Goal: Task Accomplishment & Management: Use online tool/utility

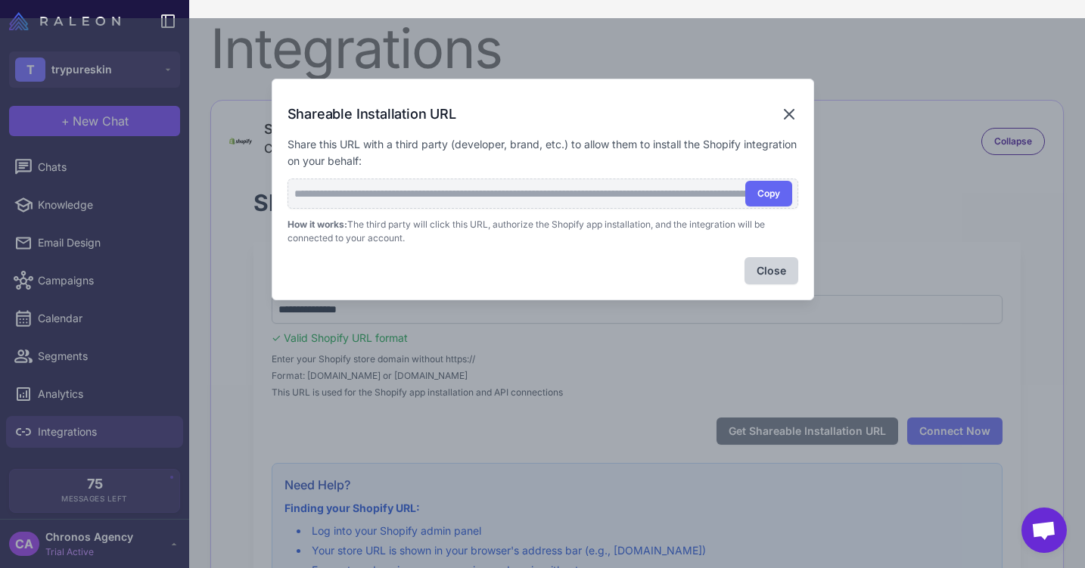
click at [787, 114] on icon at bounding box center [789, 114] width 9 height 9
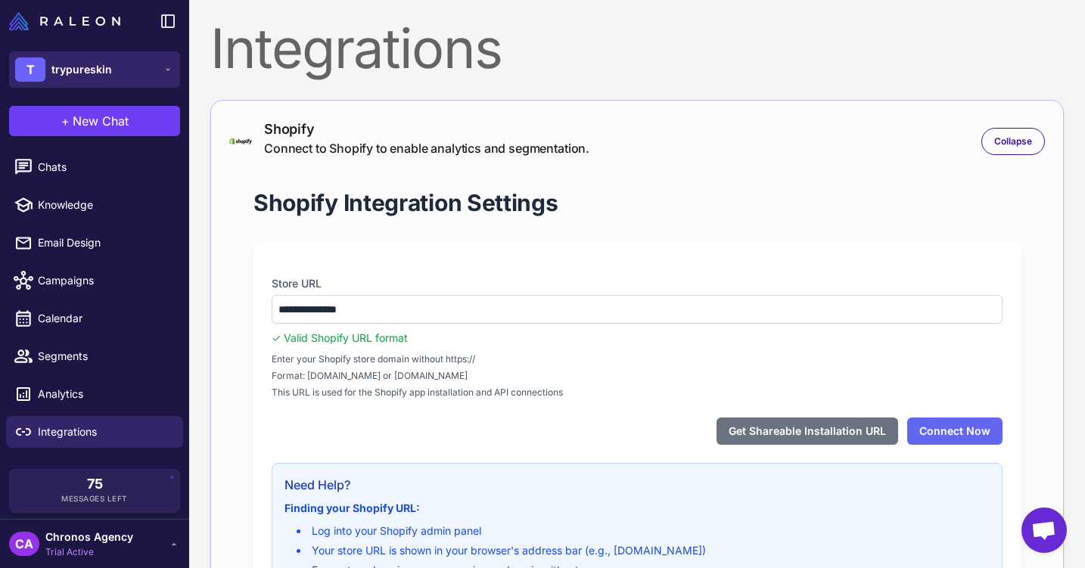
click at [58, 74] on span "trypureskin" at bounding box center [81, 69] width 61 height 17
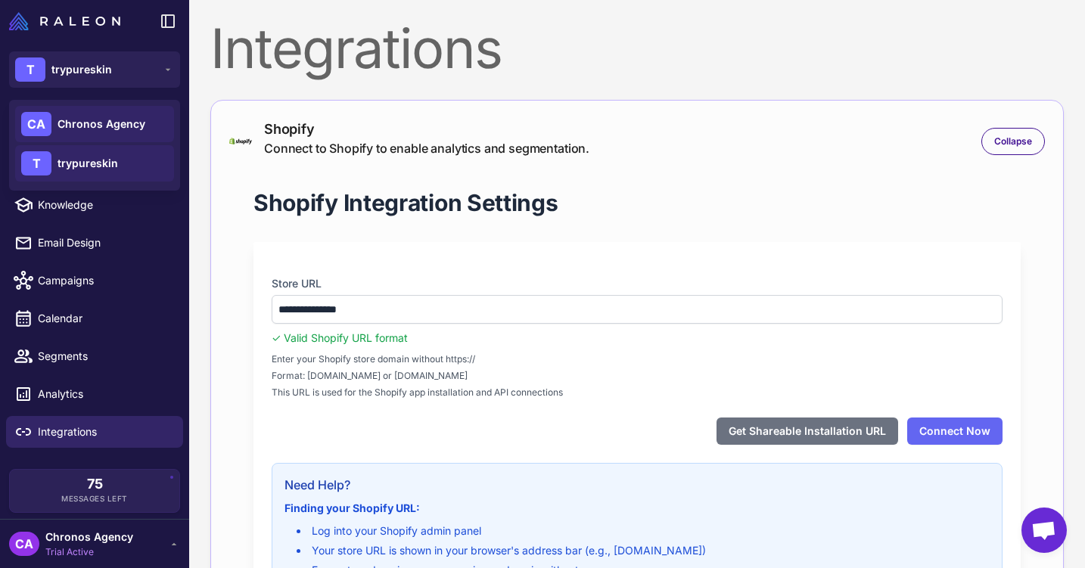
click at [81, 123] on span "Chronos Agency" at bounding box center [102, 124] width 88 height 17
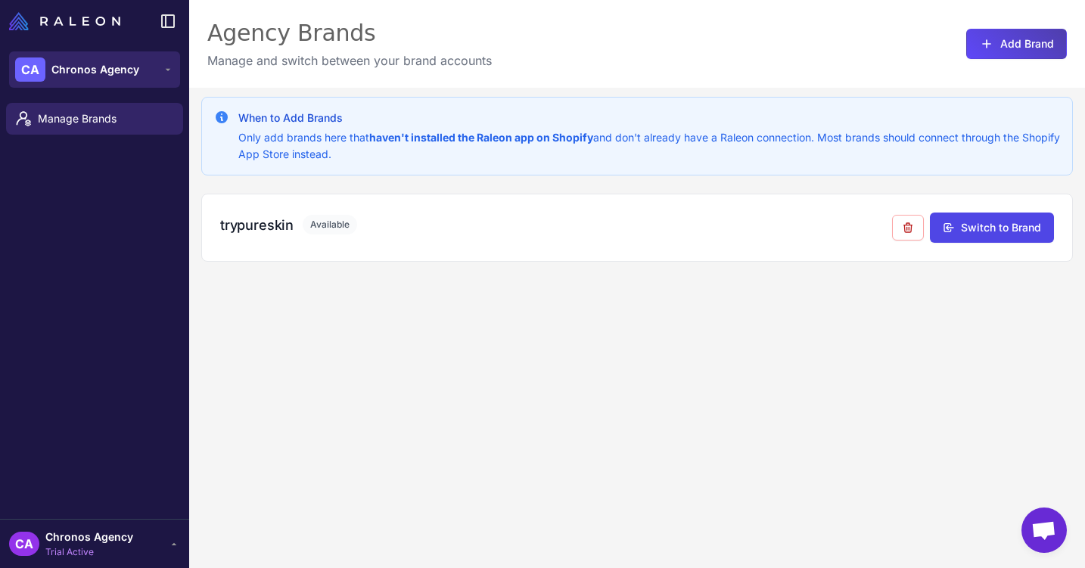
click at [79, 81] on button "CA Chronos Agency" at bounding box center [94, 69] width 171 height 36
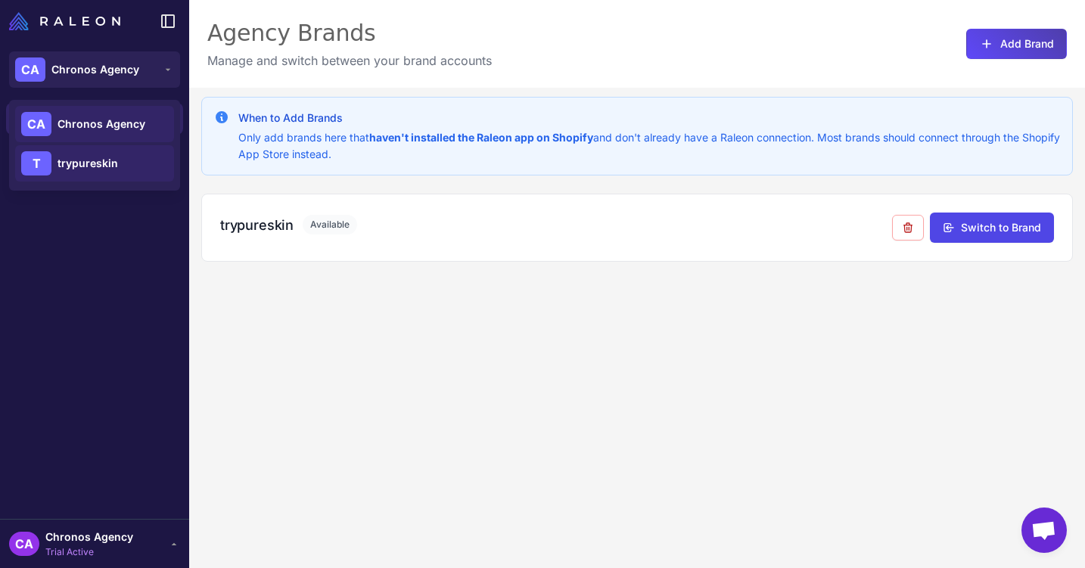
click at [76, 158] on span "trypureskin" at bounding box center [88, 163] width 61 height 17
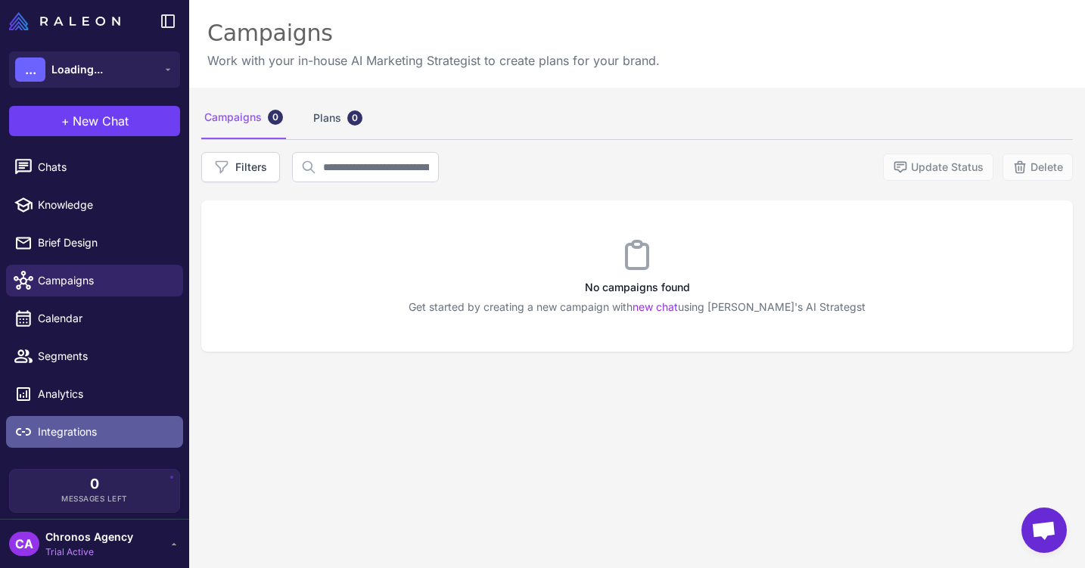
click at [83, 431] on span "Integrations" at bounding box center [104, 432] width 133 height 17
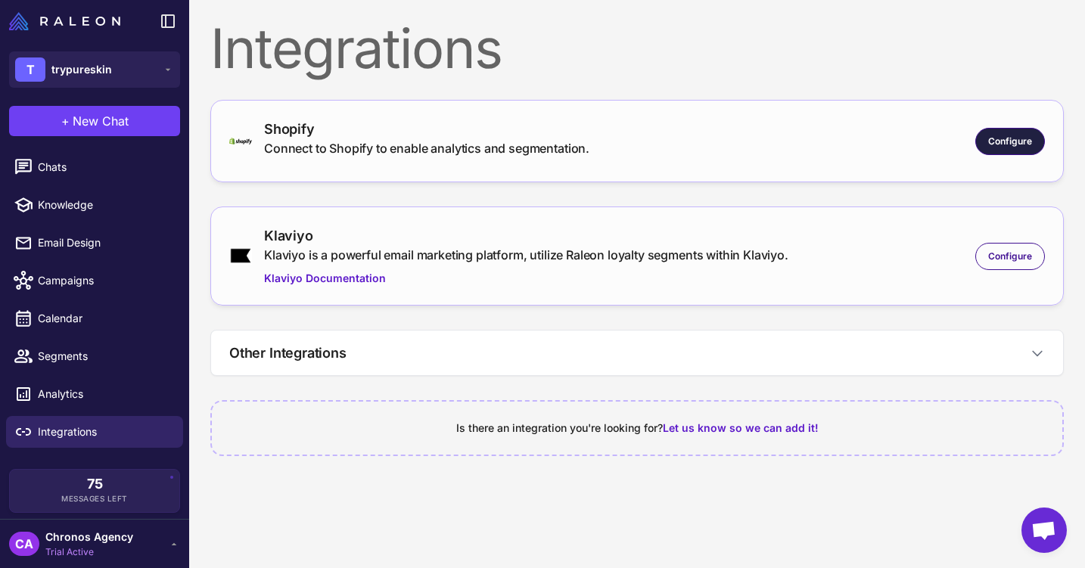
click at [1007, 142] on span "Configure" at bounding box center [1011, 142] width 44 height 14
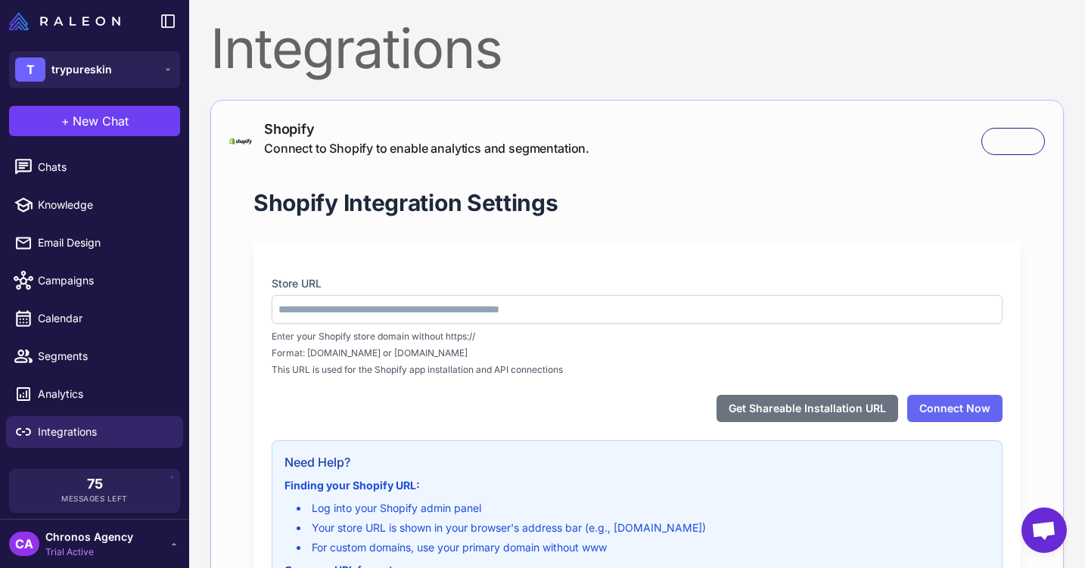
type input "**********"
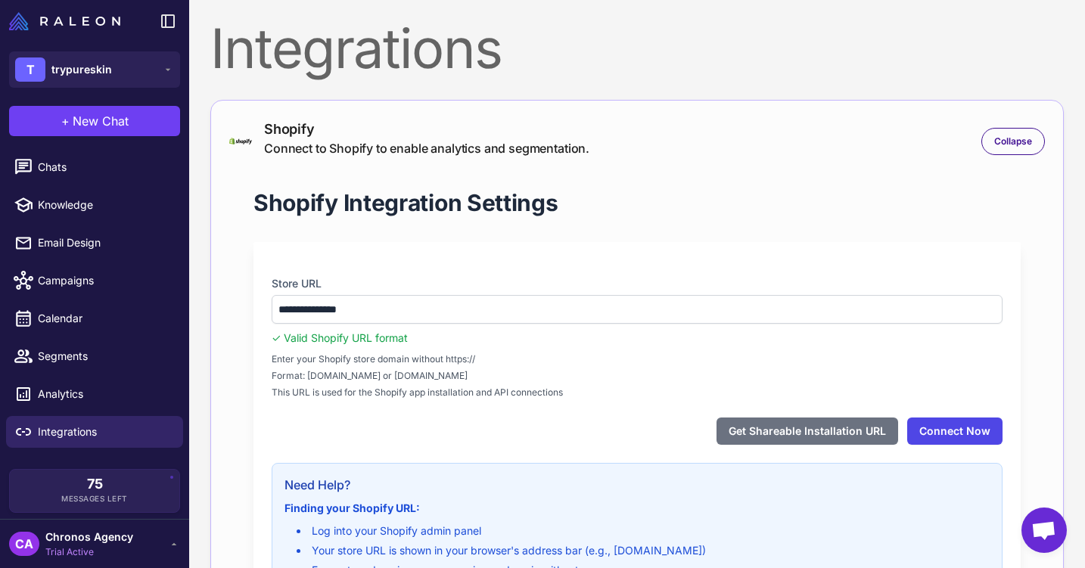
click at [967, 437] on button "Connect Now" at bounding box center [955, 431] width 95 height 27
